Goal: Ask a question

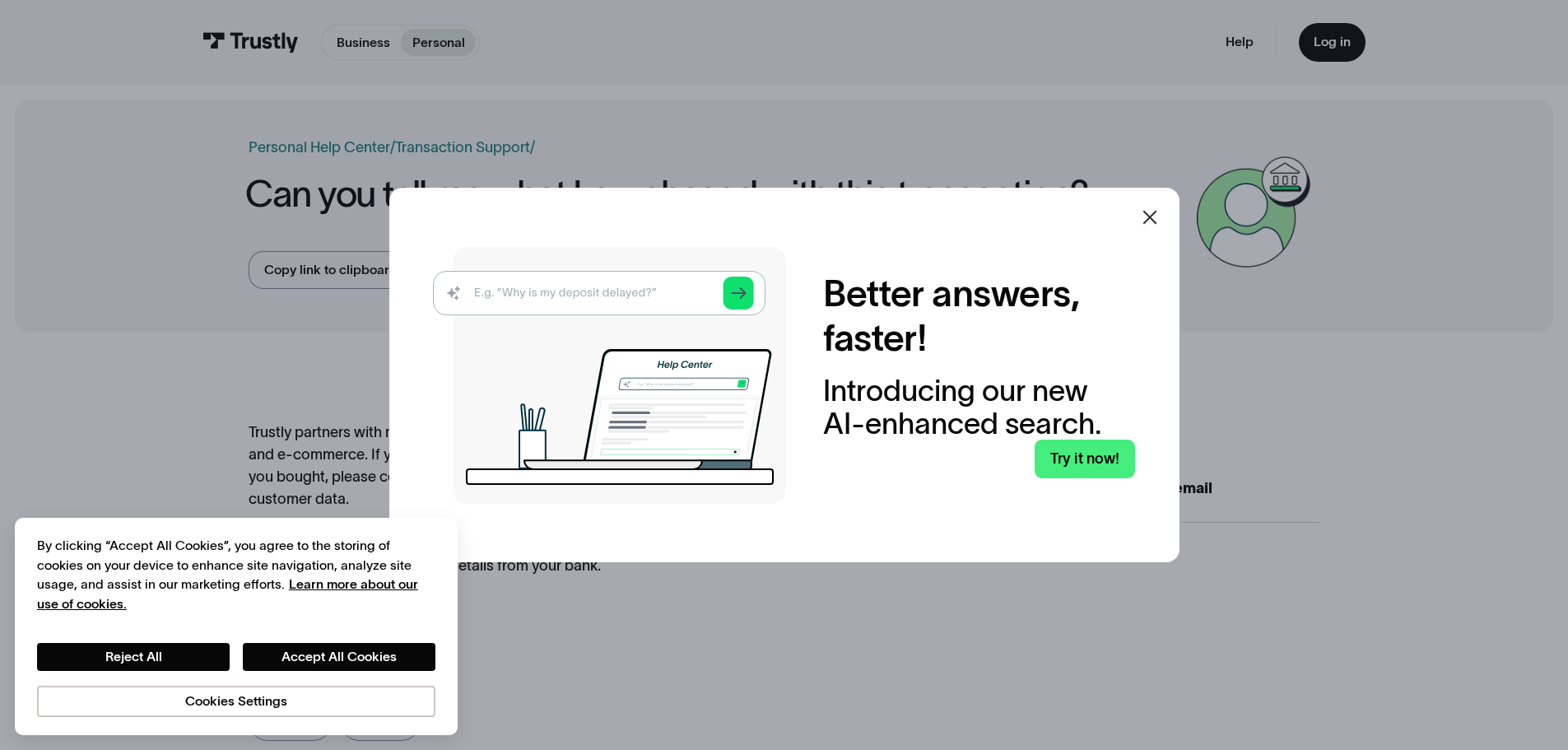
click at [1157, 213] on icon at bounding box center [1149, 217] width 20 height 20
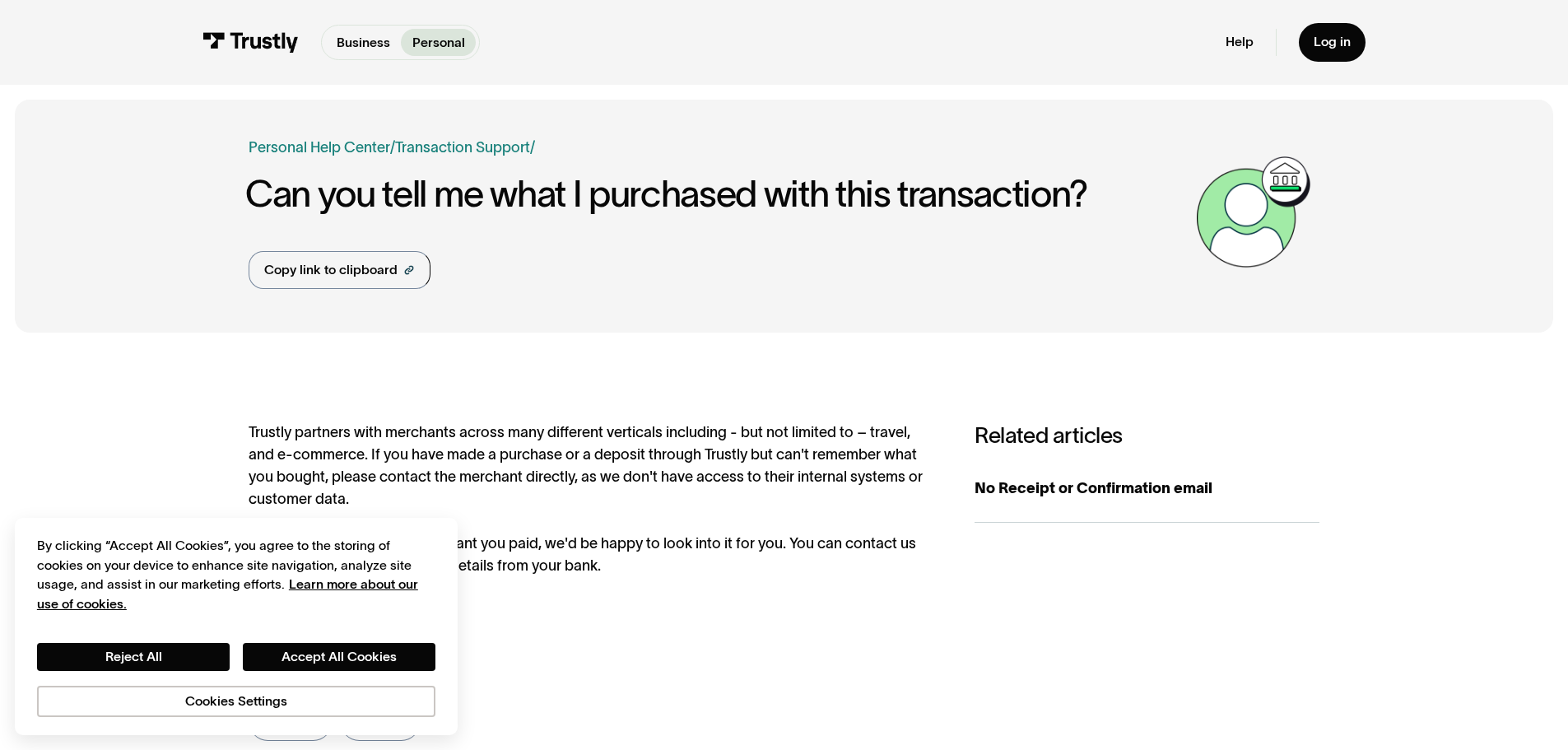
click at [338, 25] on div "Business Personal" at bounding box center [400, 42] width 160 height 35
click at [353, 40] on p "Business" at bounding box center [363, 42] width 54 height 20
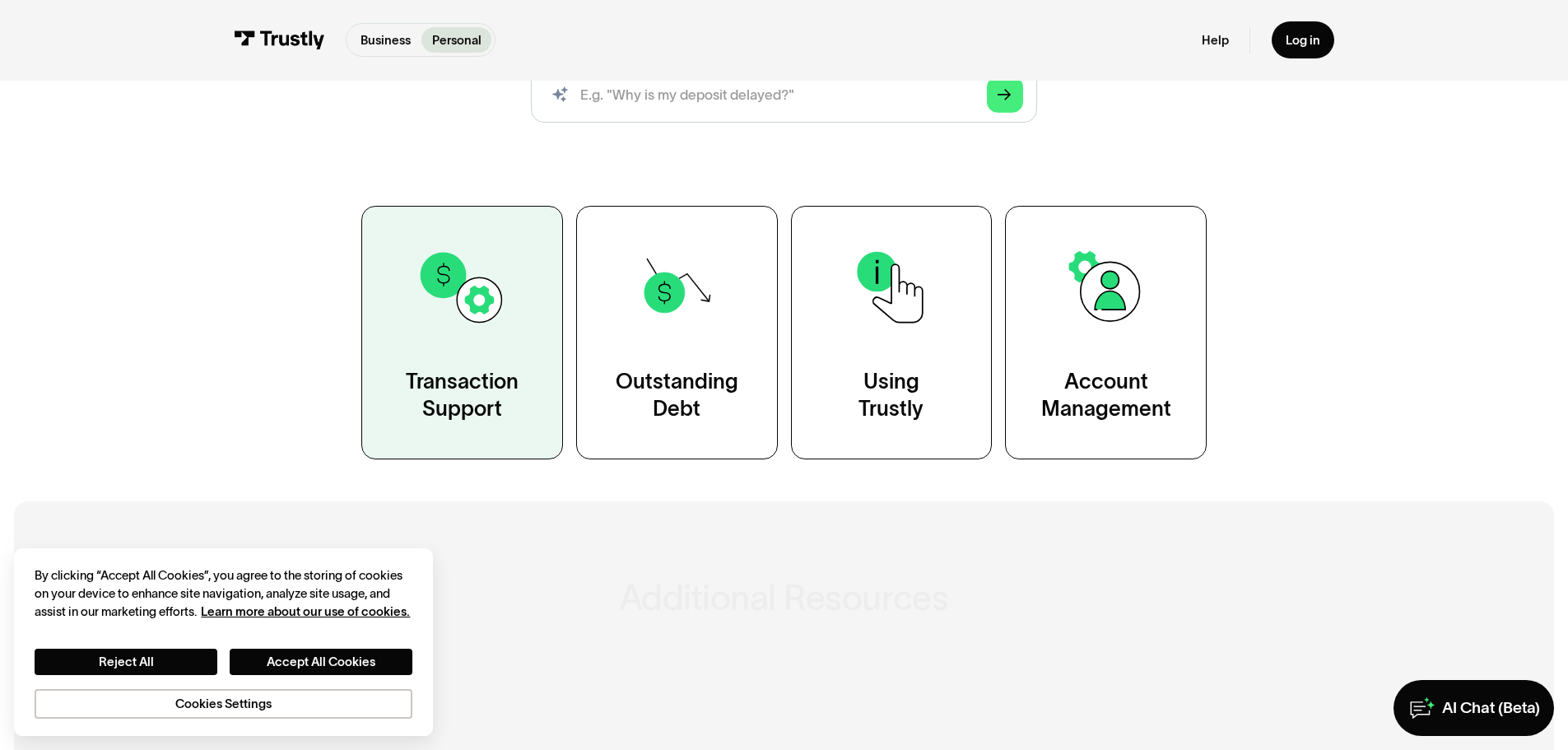
scroll to position [246, 0]
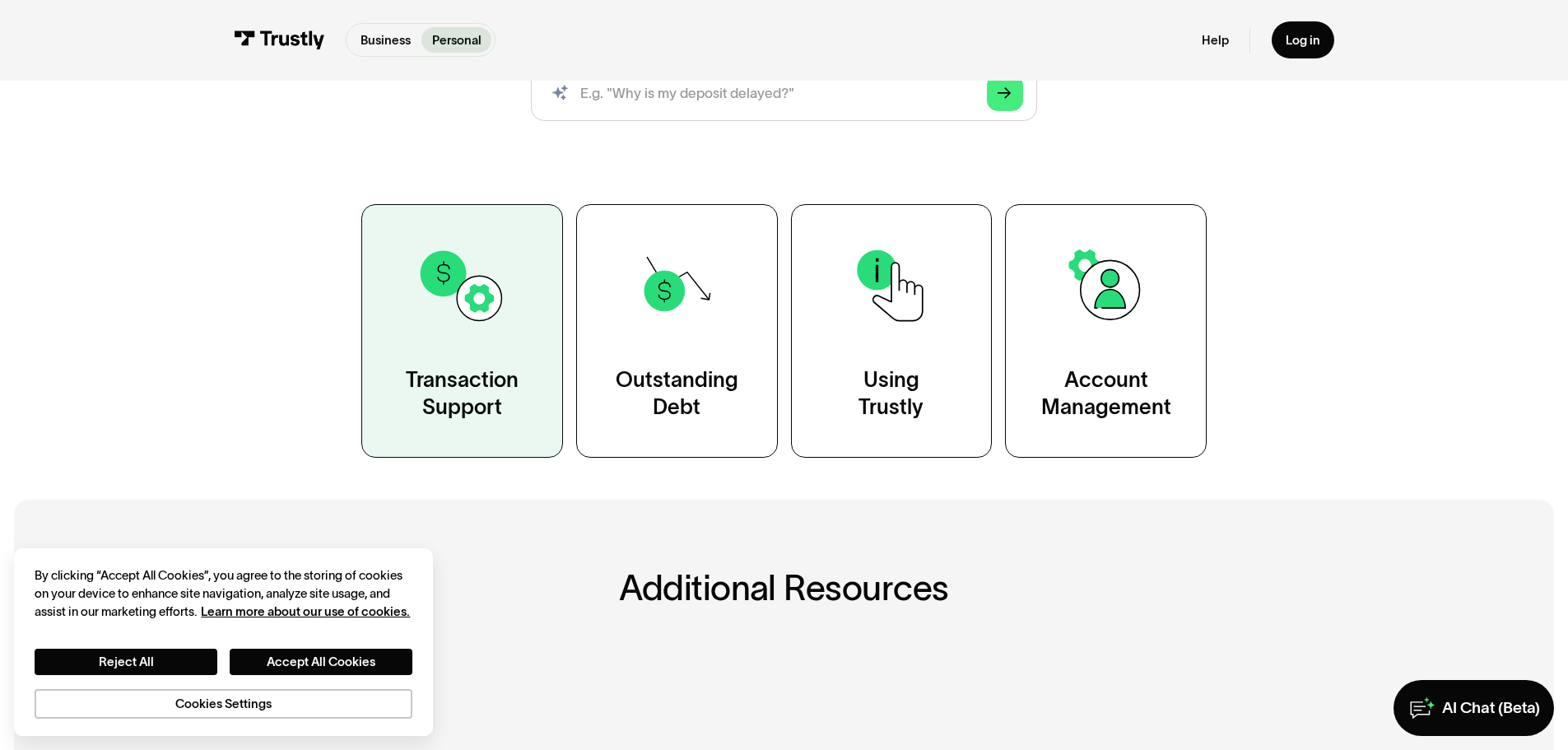
click at [497, 366] on div "Transaction Support" at bounding box center [462, 394] width 113 height 56
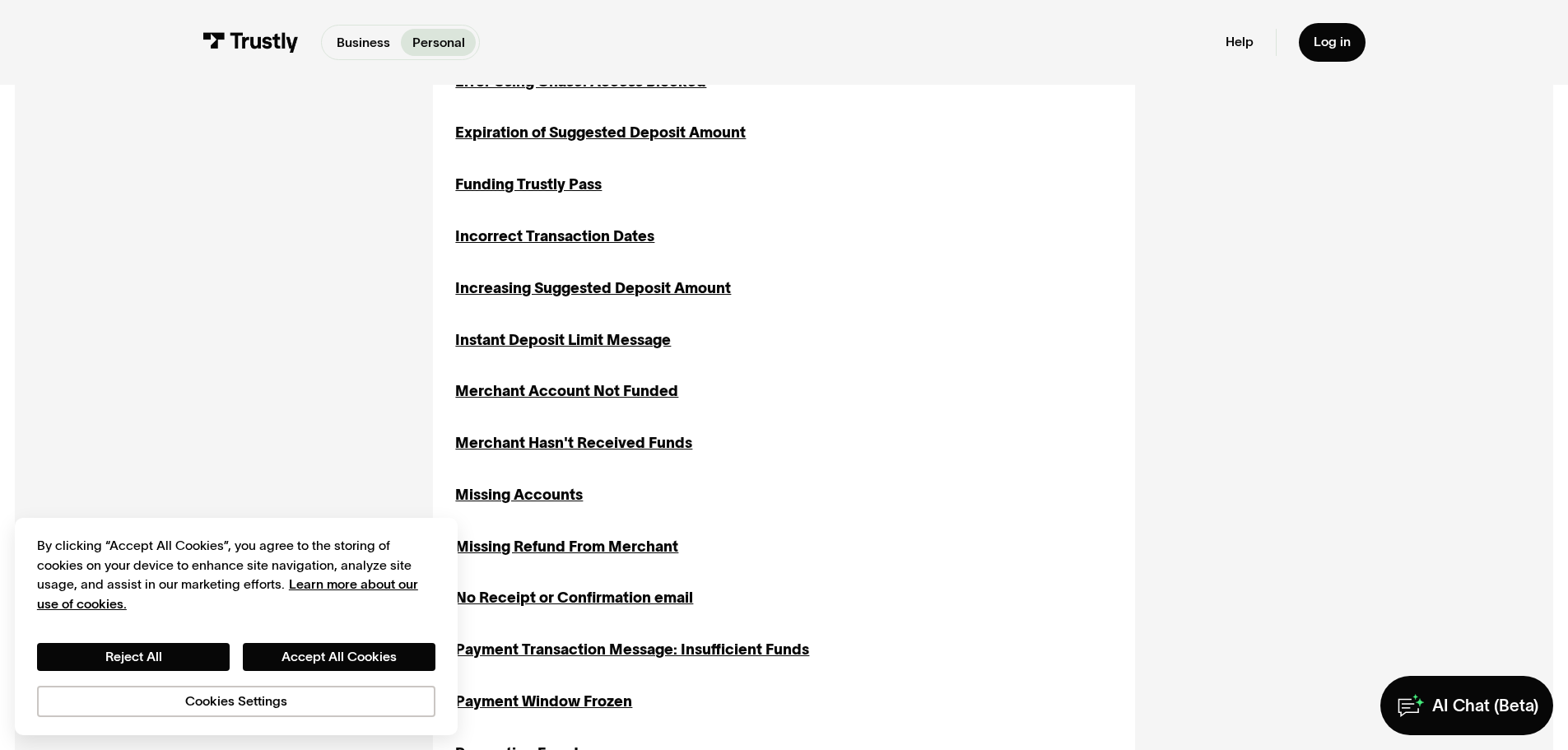
scroll to position [576, 0]
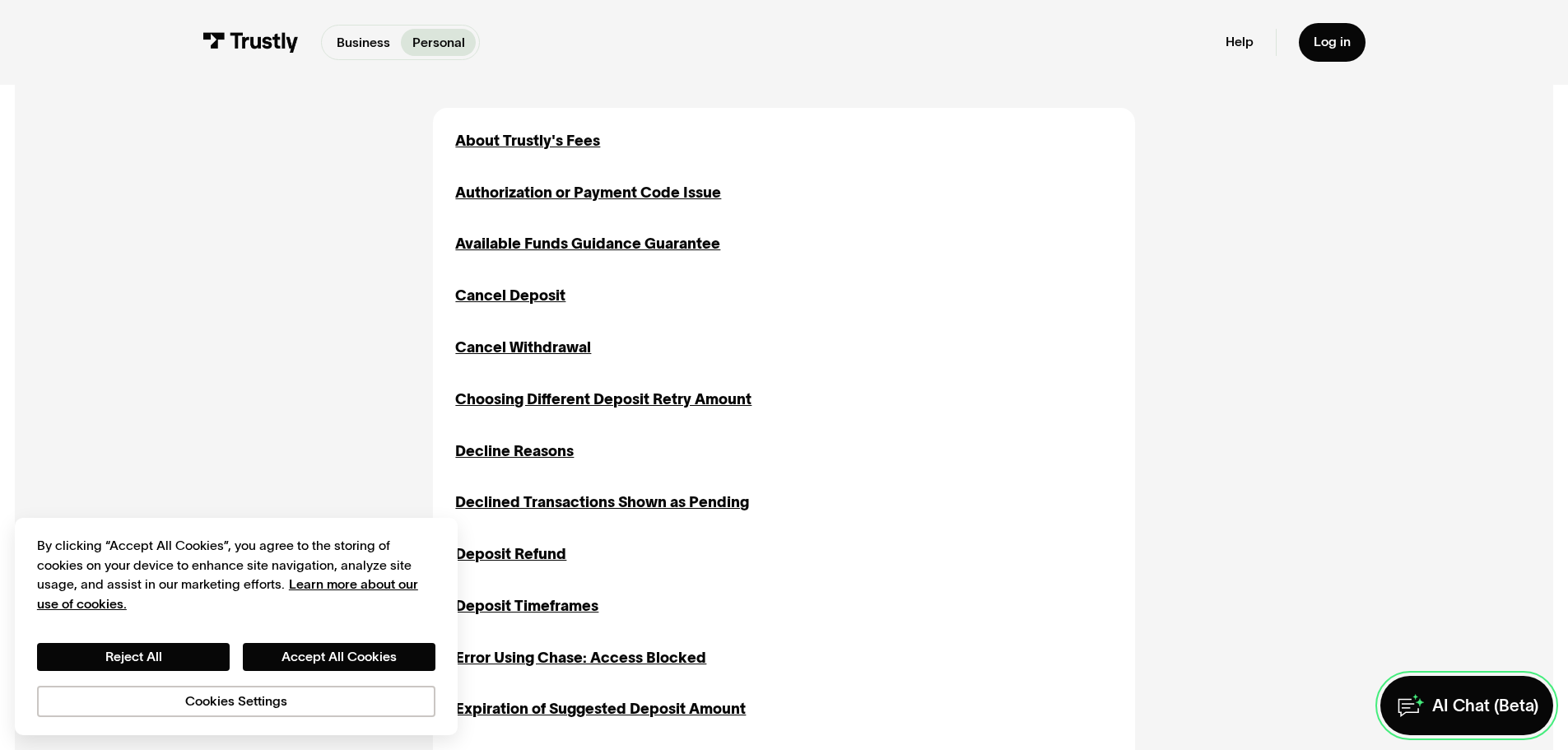
click at [1515, 699] on div "AI Chat (Beta)" at bounding box center [1485, 705] width 106 height 21
